Goal: Task Accomplishment & Management: Use online tool/utility

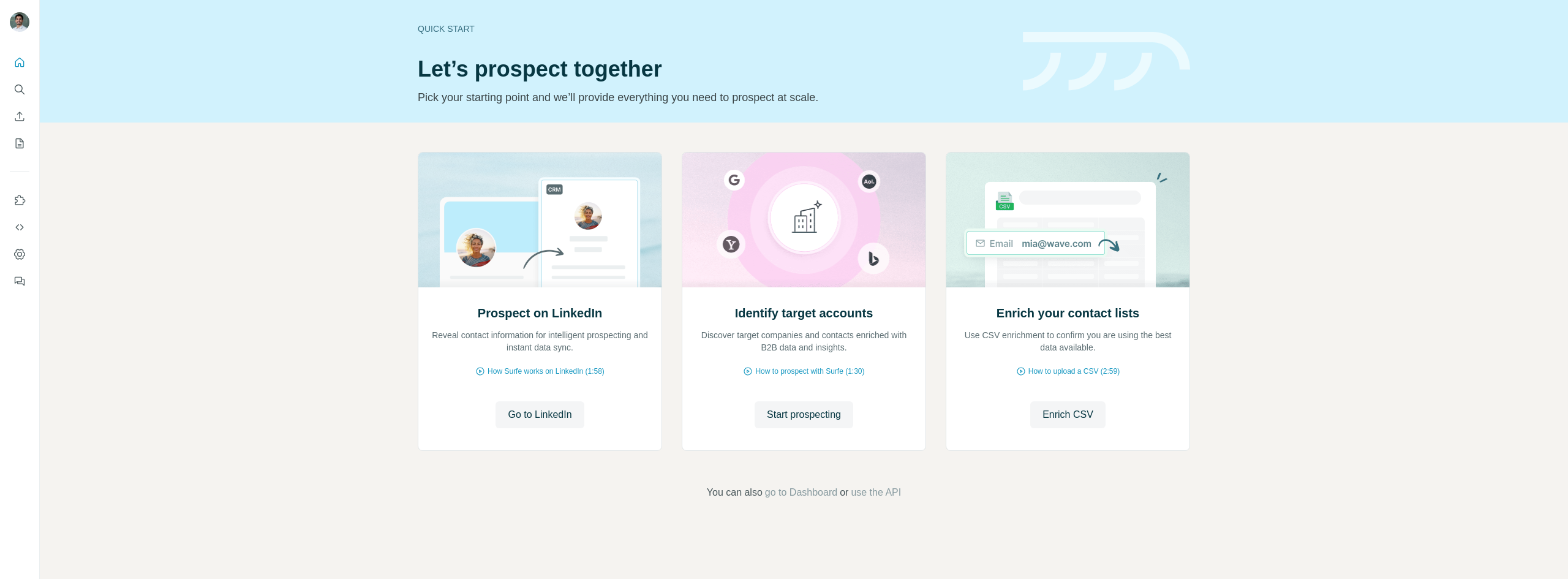
click at [17, 94] on icon "Search" at bounding box center [19, 89] width 12 height 12
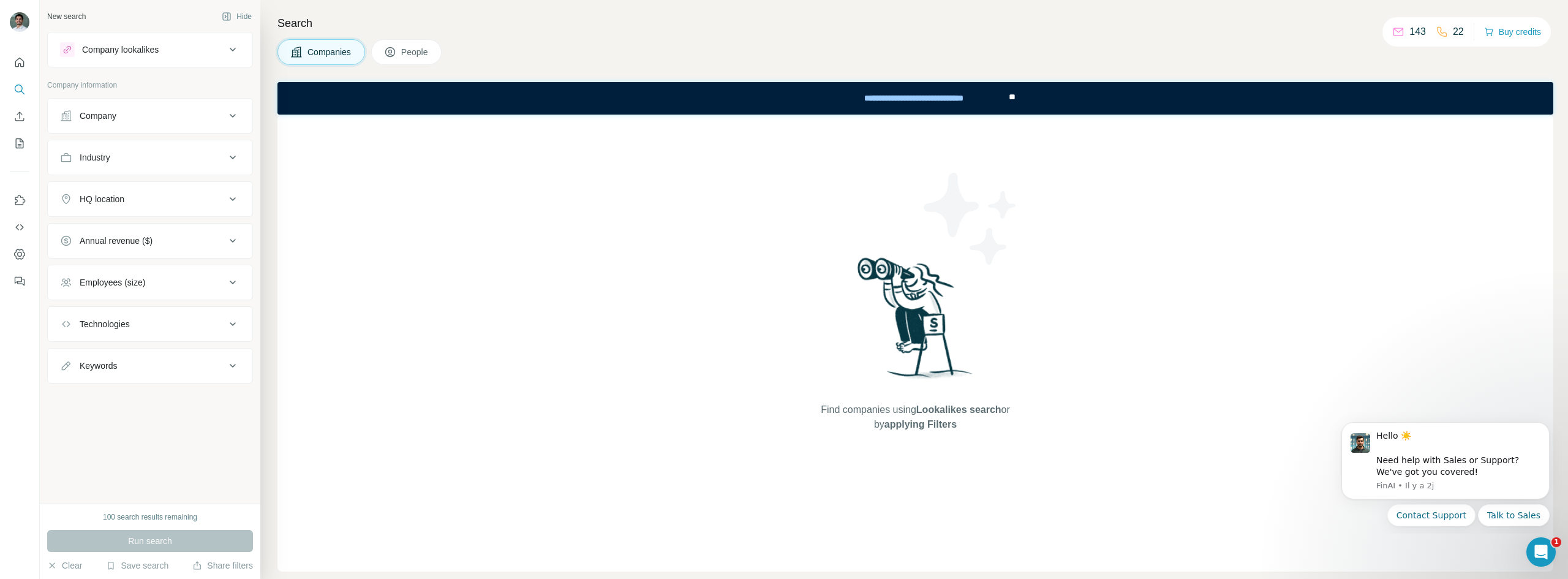
click at [413, 58] on span "People" at bounding box center [414, 52] width 28 height 12
click at [866, 184] on div "Find people using Lookalikes search or by applying Filters" at bounding box center [915, 342] width 220 height 457
click at [916, 409] on span "Lookalikes search" at bounding box center [949, 409] width 85 height 11
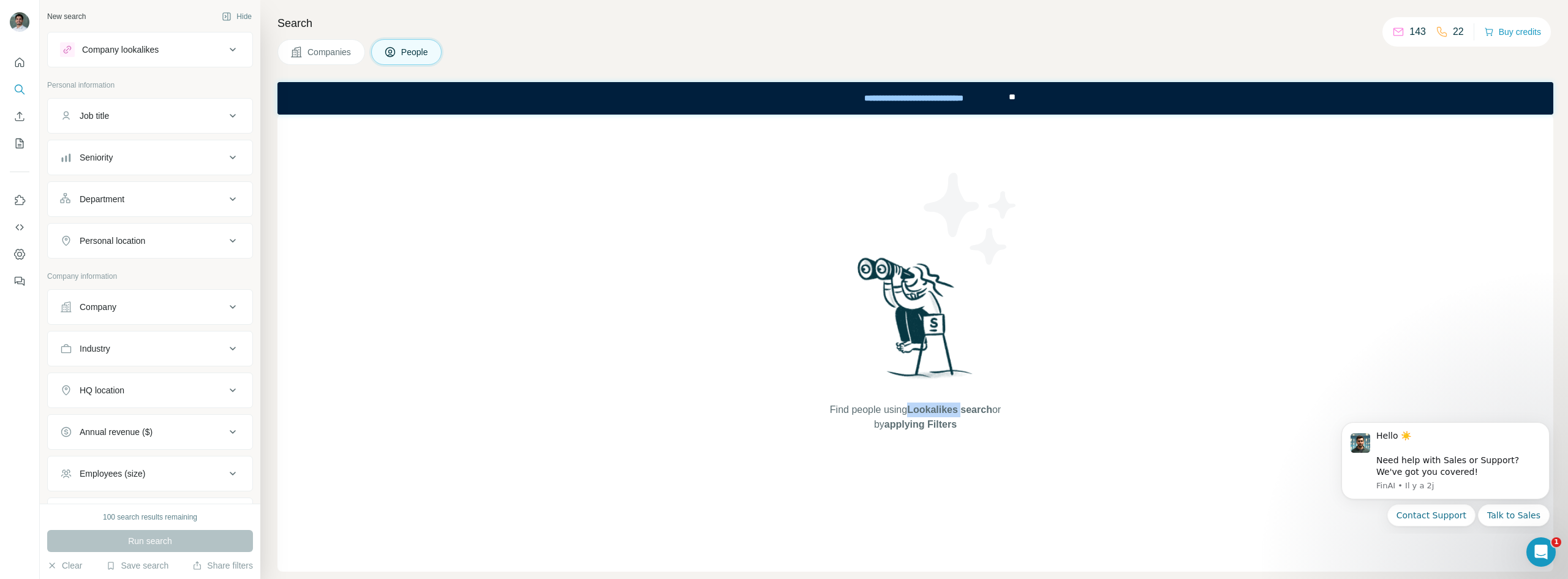
click at [916, 410] on span "Lookalikes search" at bounding box center [949, 409] width 85 height 11
click at [1365, 169] on div "Find people using Lookalikes search or by applying Filters" at bounding box center [914, 342] width 1276 height 457
click at [184, 303] on button "Company" at bounding box center [150, 297] width 204 height 30
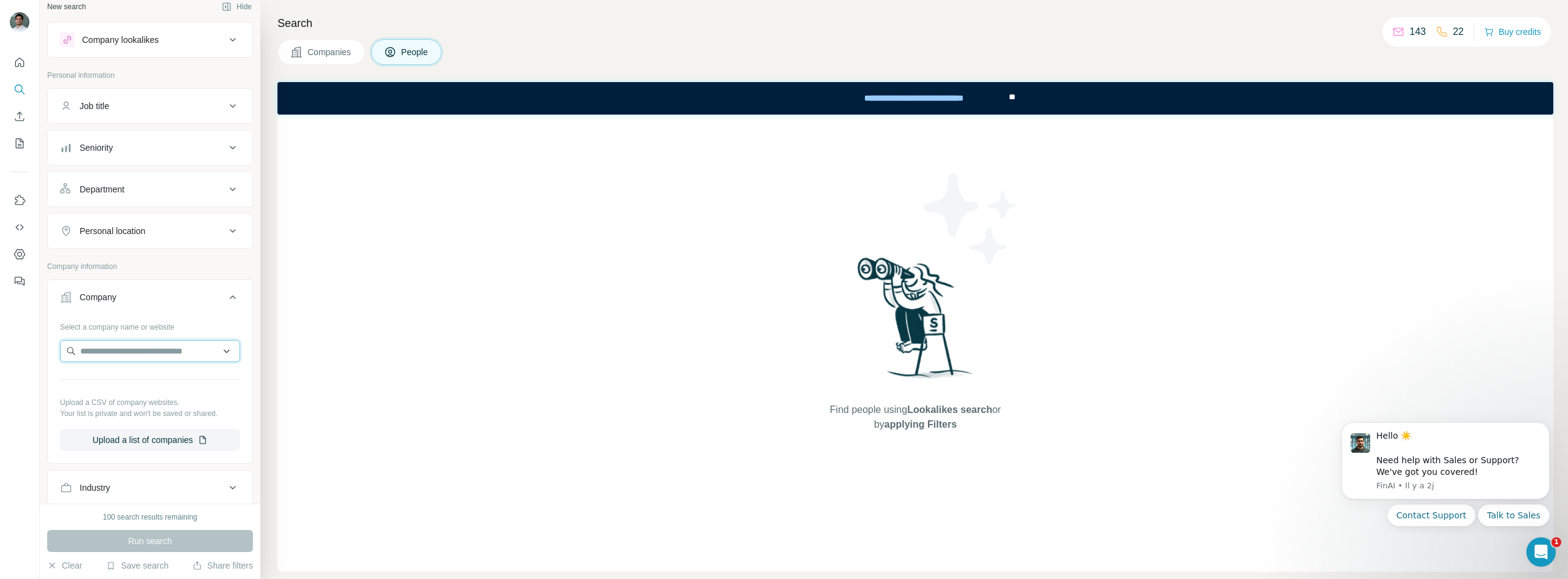
click at [173, 348] on input "text" at bounding box center [150, 351] width 180 height 22
type input "*******"
click at [135, 391] on p "[DOMAIN_NAME]" at bounding box center [124, 390] width 58 height 12
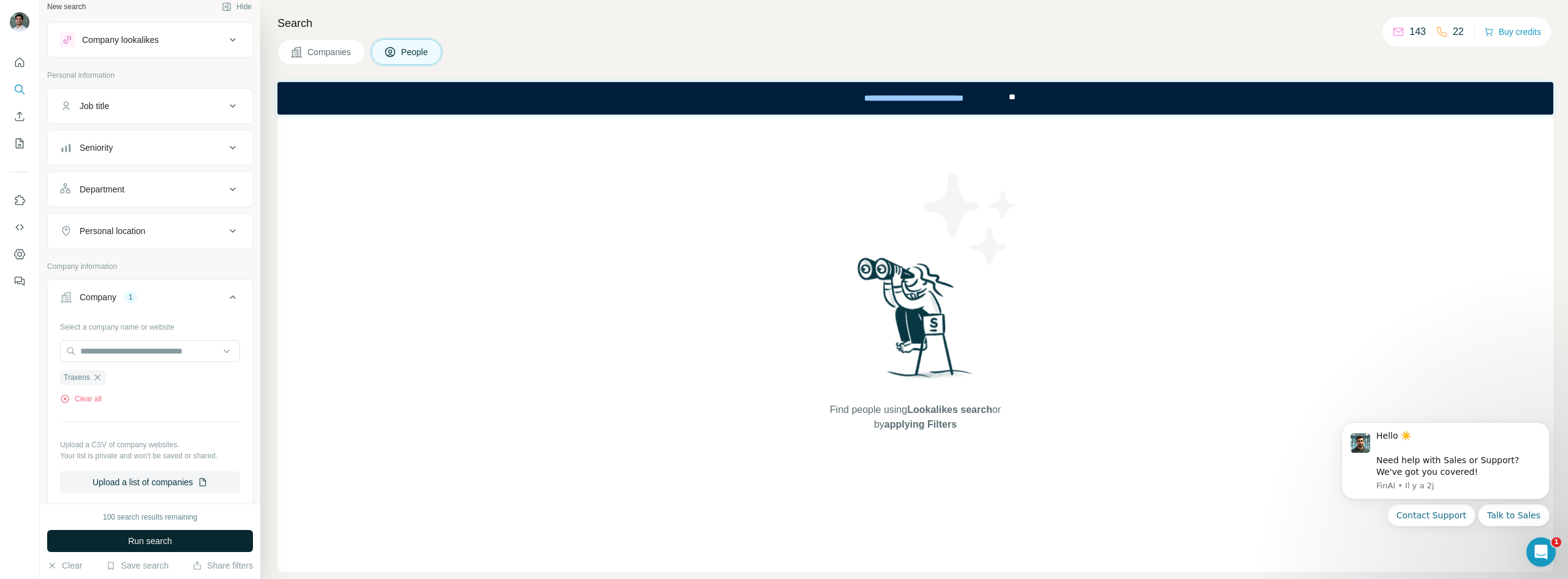
click at [132, 537] on span "Run search" at bounding box center [150, 541] width 44 height 12
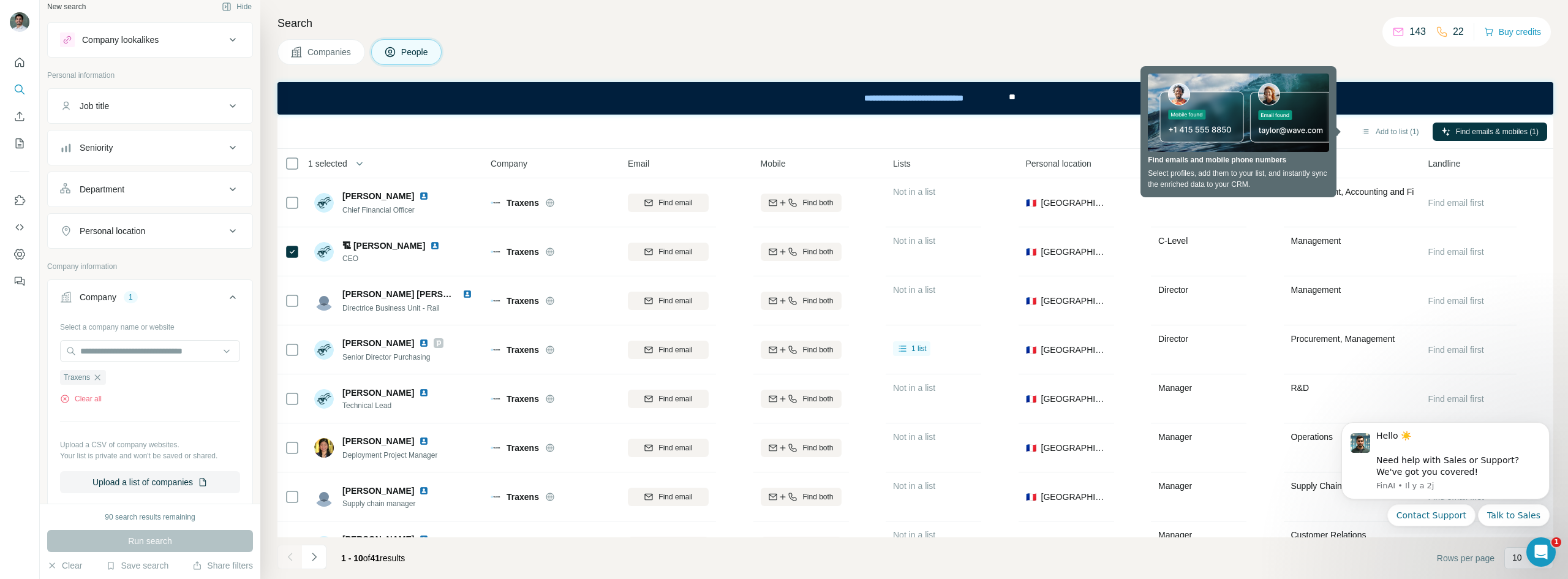
click at [1383, 89] on div "**********" at bounding box center [914, 99] width 1276 height 33
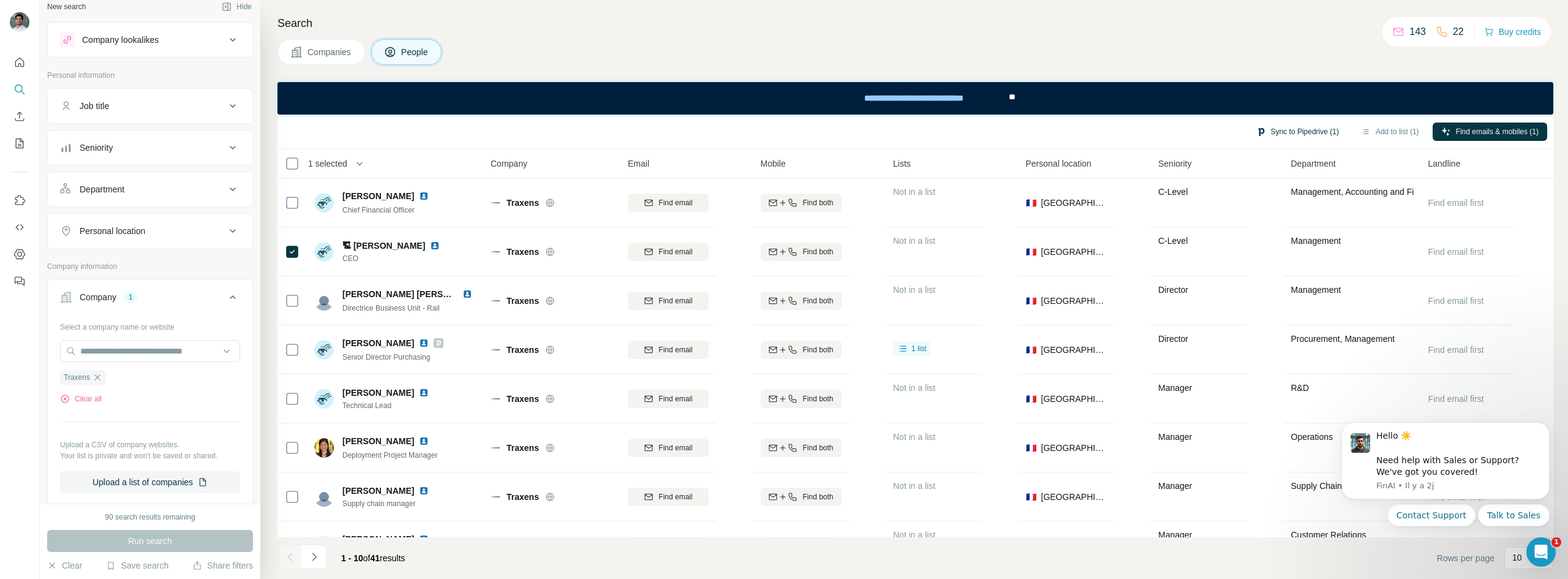
click at [1262, 135] on button "Sync to Pipedrive (1)" at bounding box center [1297, 131] width 100 height 18
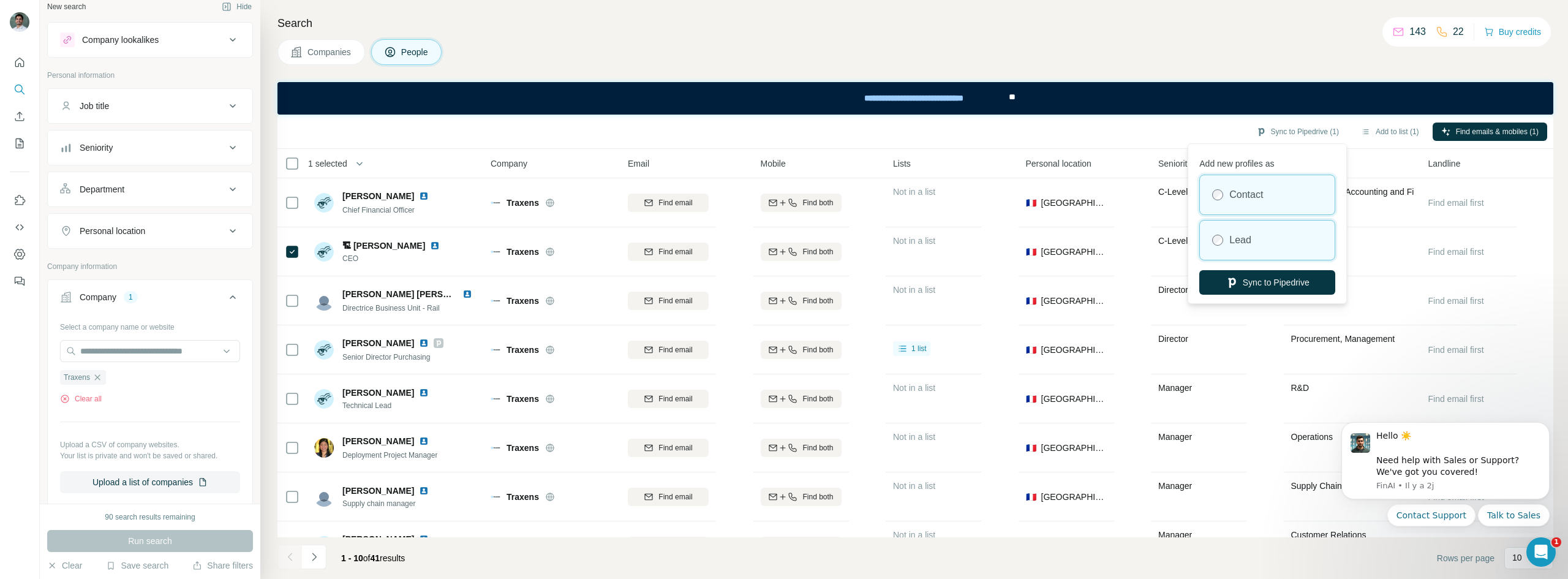
click at [1246, 254] on div "Lead" at bounding box center [1267, 240] width 135 height 39
click at [1259, 276] on button "Sync to Pipedrive" at bounding box center [1267, 283] width 136 height 25
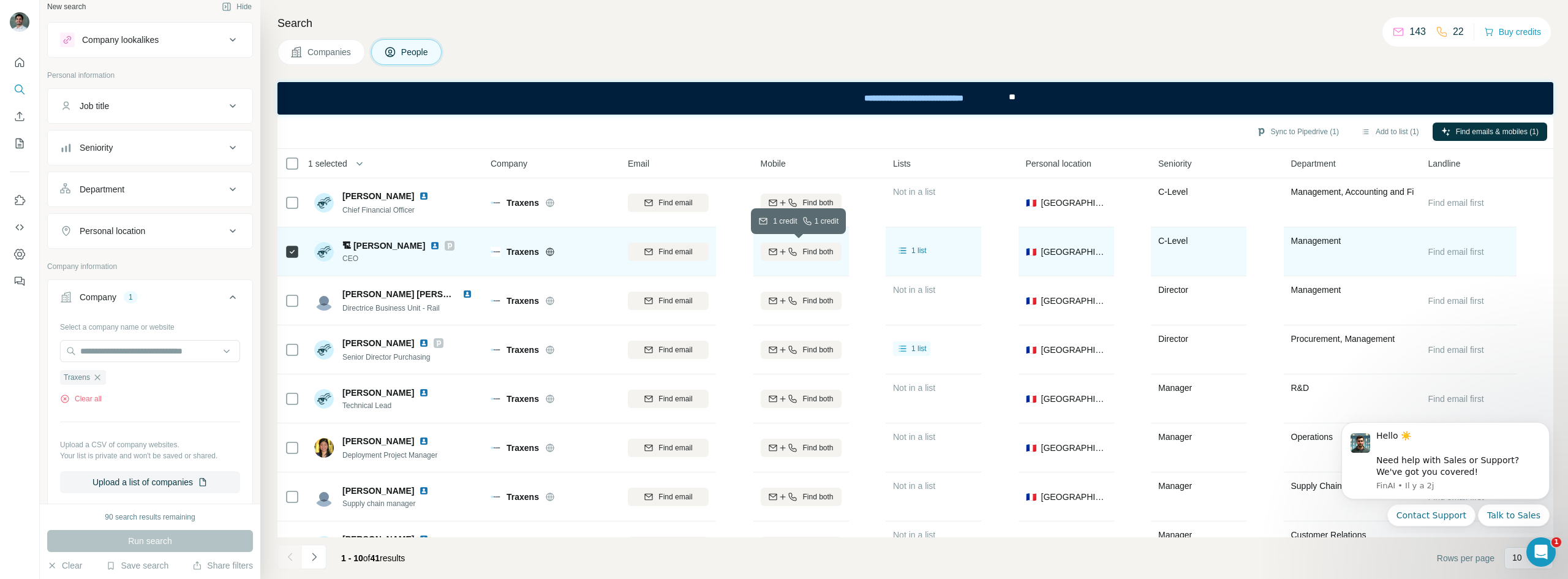
click at [799, 251] on div "Find both" at bounding box center [801, 252] width 81 height 12
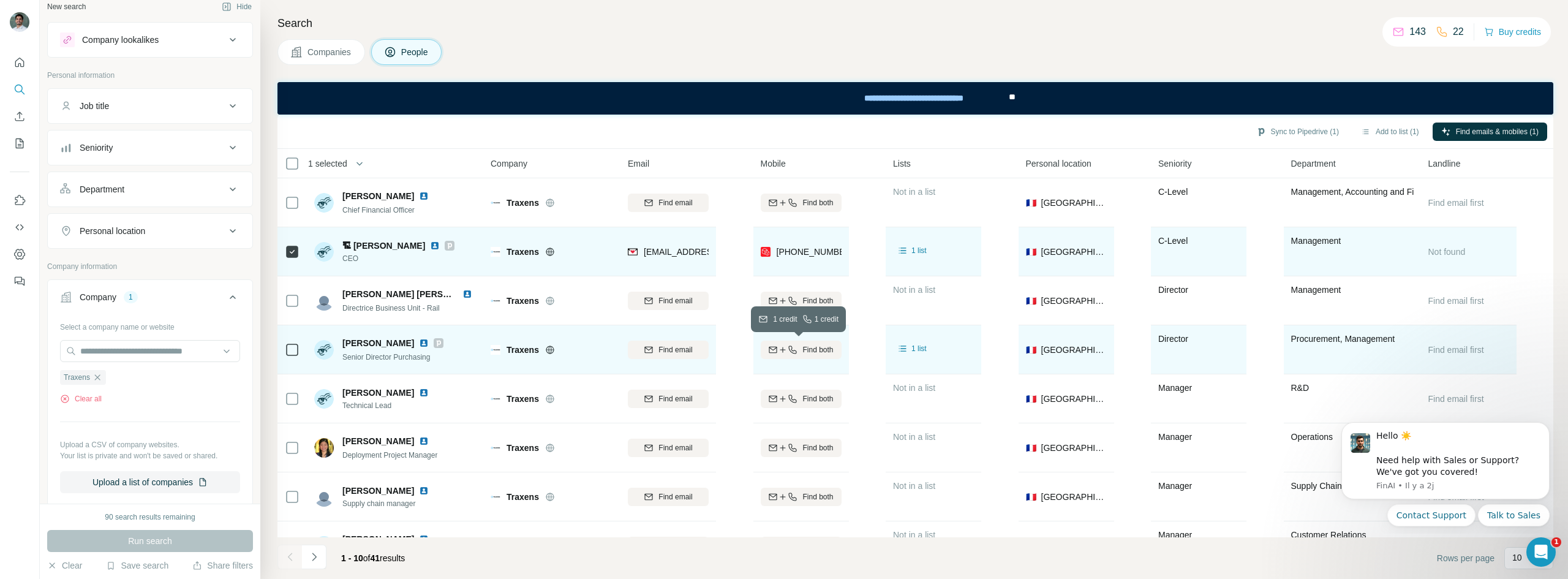
click at [799, 348] on div "Find both" at bounding box center [801, 350] width 81 height 12
click at [922, 349] on span "2 lists" at bounding box center [921, 349] width 19 height 12
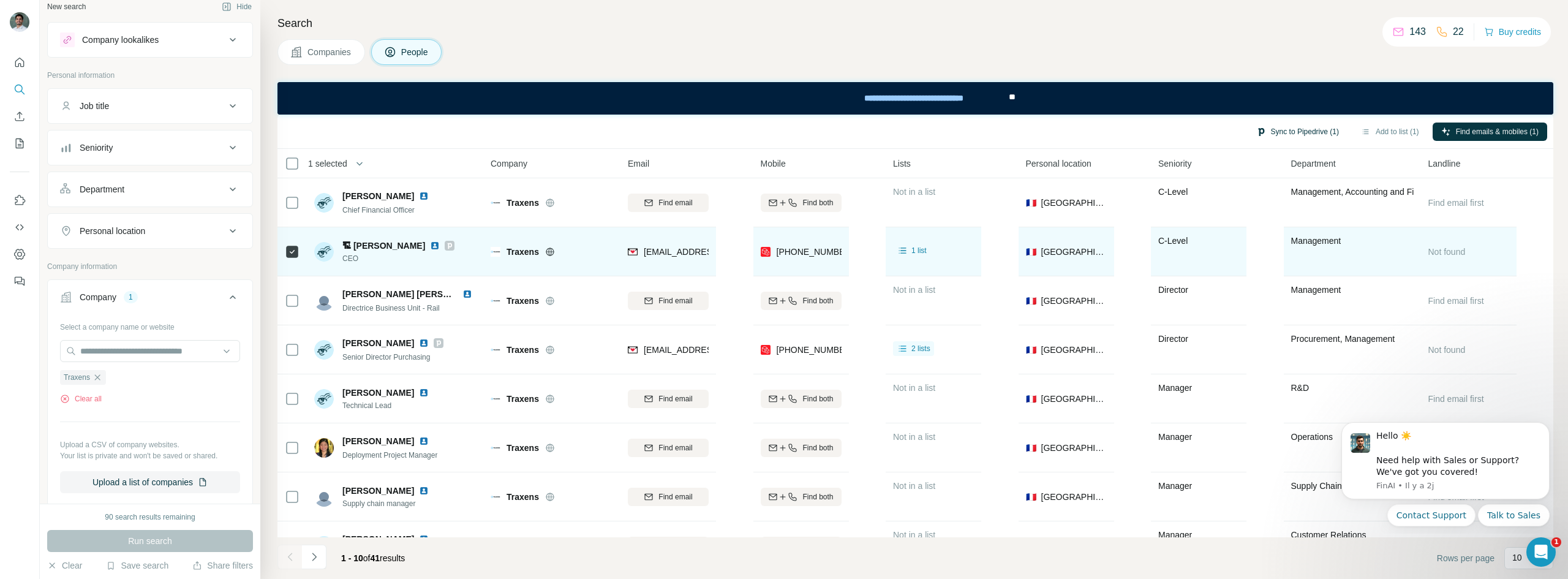
click at [1293, 130] on button "Sync to Pipedrive (1)" at bounding box center [1297, 131] width 100 height 18
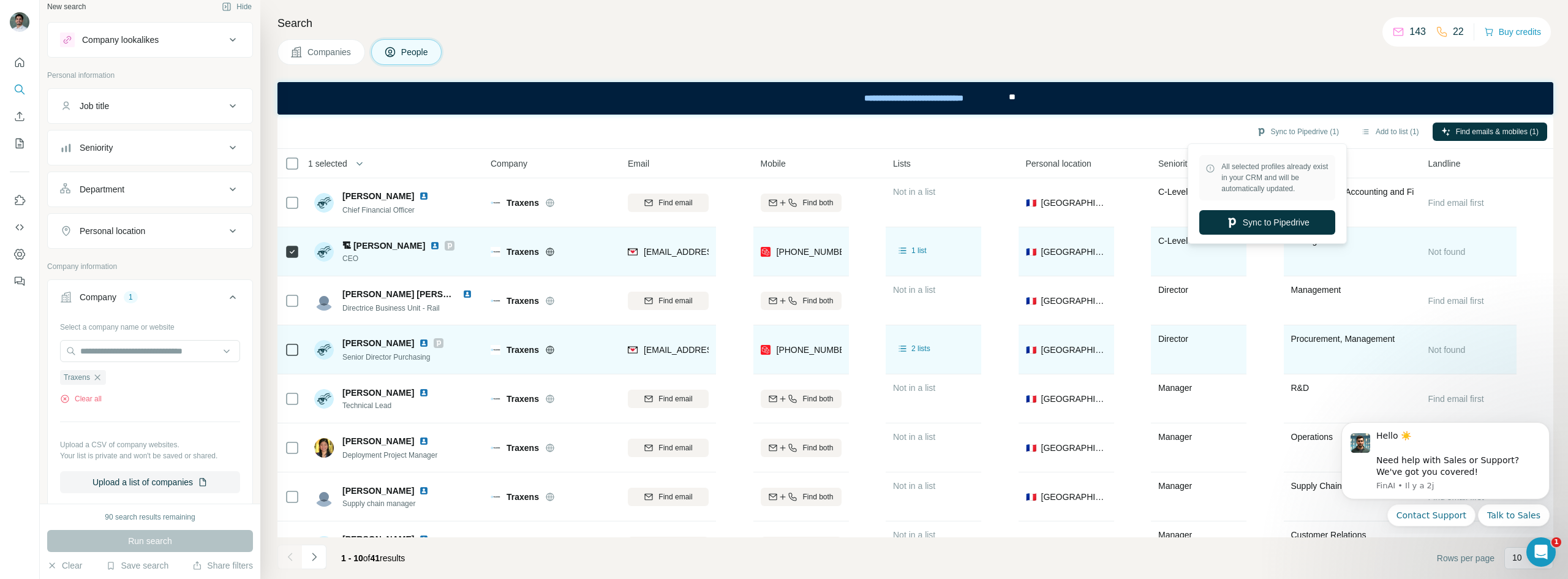
click at [309, 343] on td "[PERSON_NAME] Senior Director Purchasing" at bounding box center [395, 349] width 177 height 49
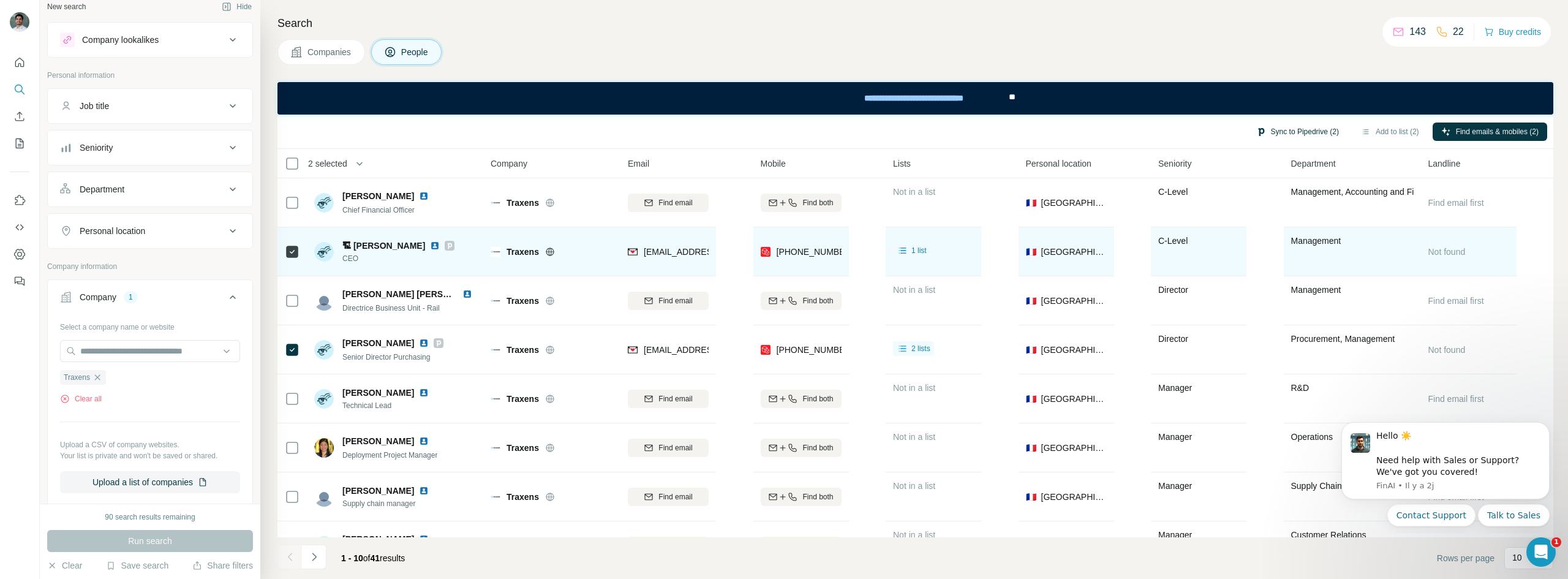
click at [1253, 127] on button "Sync to Pipedrive (2)" at bounding box center [1297, 131] width 100 height 18
click at [1248, 223] on button "Sync to Pipedrive" at bounding box center [1265, 222] width 136 height 25
